Goal: Task Accomplishment & Management: Use online tool/utility

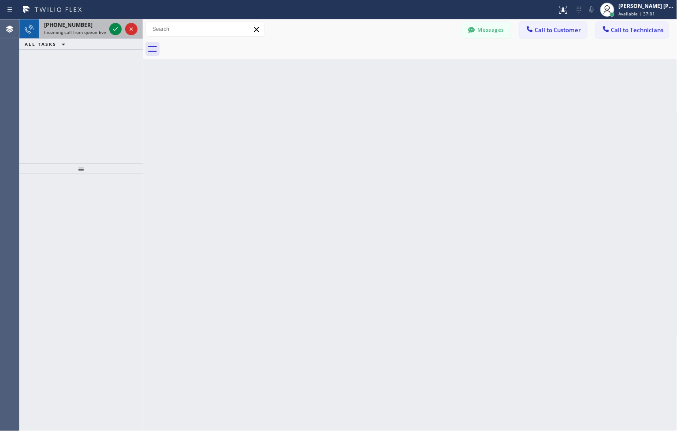
click at [87, 34] on span "Incoming call from queue Everybody" at bounding box center [82, 32] width 76 height 6
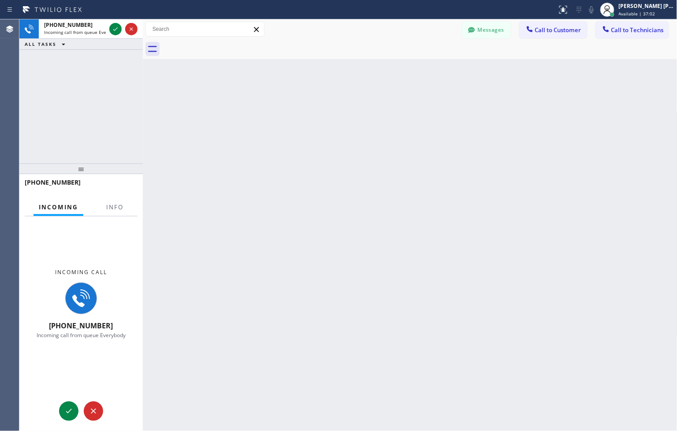
click at [115, 215] on div at bounding box center [115, 215] width 28 height 2
click at [115, 212] on button "Info" at bounding box center [115, 207] width 28 height 17
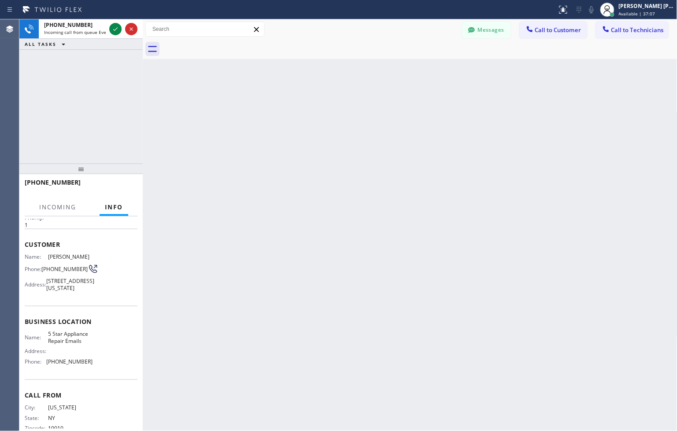
scroll to position [54, 0]
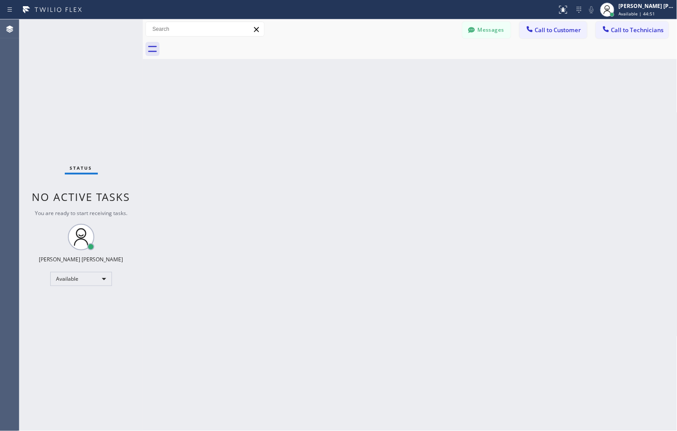
click at [116, 123] on div "Status No active tasks You are ready to start receiving tasks. [PERSON_NAME] [P…" at bounding box center [80, 225] width 123 height 412
click at [102, 135] on div "Status No active tasks You are ready to start receiving tasks. [PERSON_NAME] [P…" at bounding box center [80, 225] width 123 height 412
click at [543, 123] on div "Back to Dashboard Change Sender ID Customers Technicians (___) ___-____ SEARCH …" at bounding box center [410, 225] width 535 height 412
click at [294, 36] on div "Messages Call to Customer Call to Technicians Outbound call Location [GEOGRAPHI…" at bounding box center [410, 29] width 535 height 15
click at [629, 12] on span "Available | 48:22" at bounding box center [637, 14] width 37 height 6
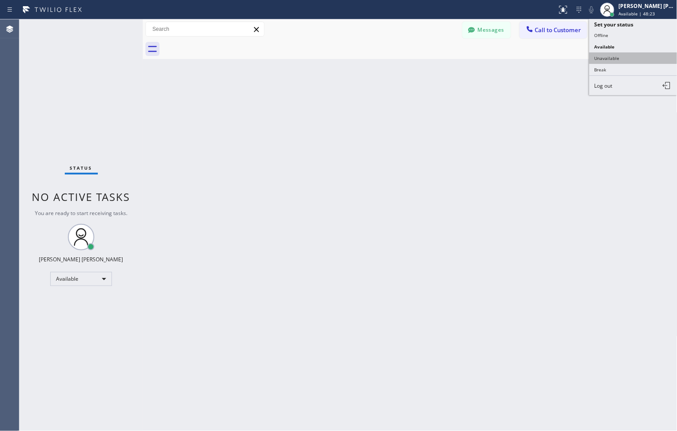
click at [636, 62] on button "Unavailable" at bounding box center [633, 57] width 88 height 11
